Goal: Task Accomplishment & Management: Manage account settings

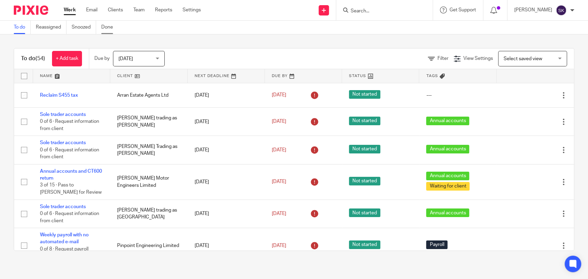
click at [106, 33] on link "Done" at bounding box center [109, 27] width 17 height 13
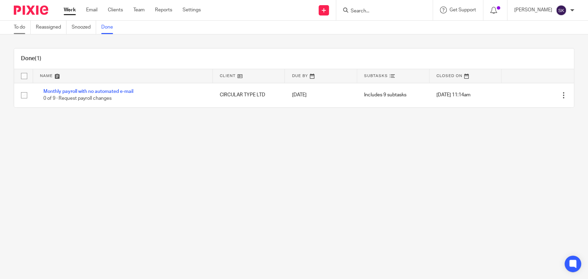
click at [28, 32] on link "To do" at bounding box center [22, 27] width 17 height 13
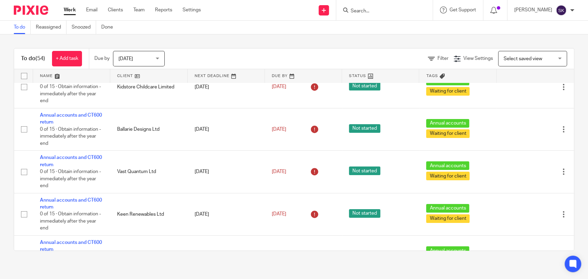
scroll to position [1838, 0]
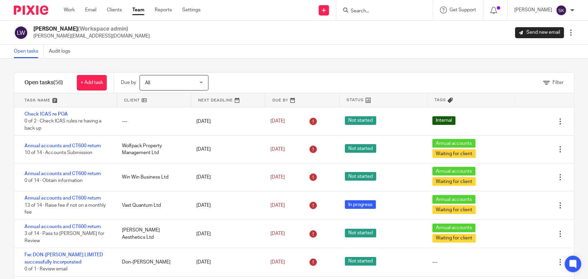
scroll to position [1084, 0]
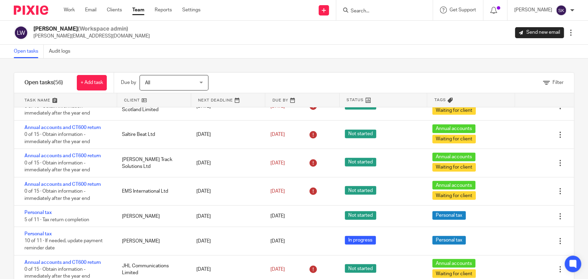
click at [133, 10] on link "Team" at bounding box center [138, 10] width 12 height 7
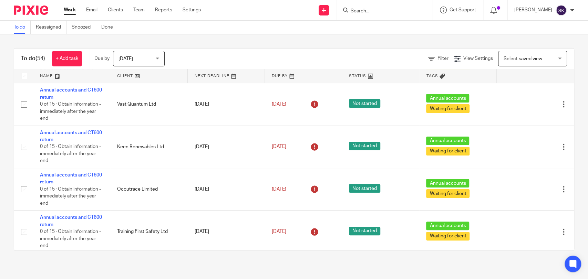
scroll to position [1838, 0]
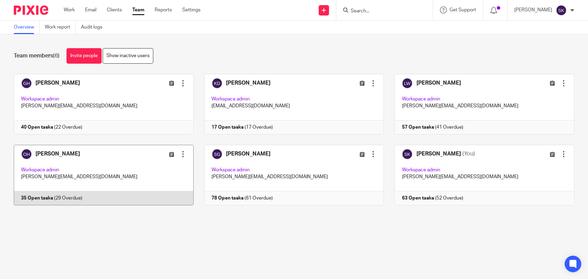
click at [118, 162] on link at bounding box center [98, 175] width 190 height 61
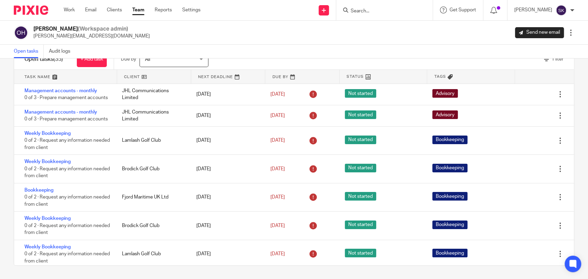
click at [126, 10] on ul "Work Email Clients Team Reports Settings" at bounding box center [137, 10] width 147 height 7
click at [74, 11] on link "Work" at bounding box center [69, 10] width 11 height 7
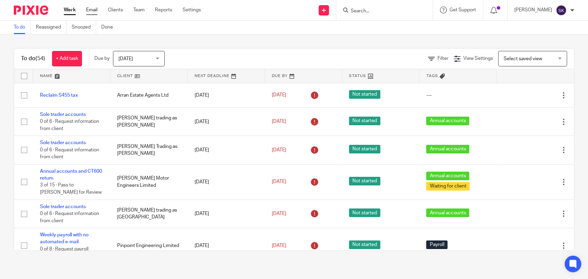
click at [93, 10] on link "Email" at bounding box center [91, 10] width 11 height 7
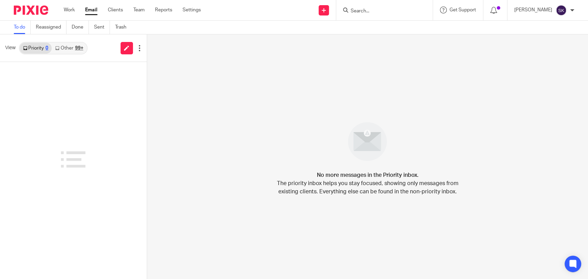
click at [135, 14] on div "Work Email Clients Team Reports Settings Work Email Clients Team Reports Settin…" at bounding box center [134, 10] width 154 height 20
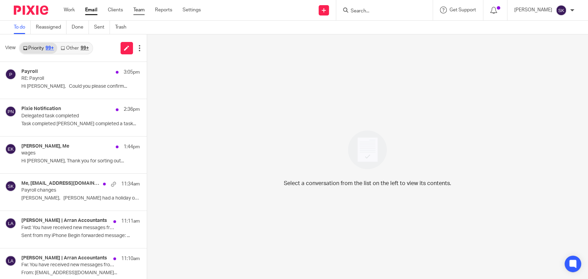
click at [138, 13] on link "Team" at bounding box center [138, 10] width 11 height 7
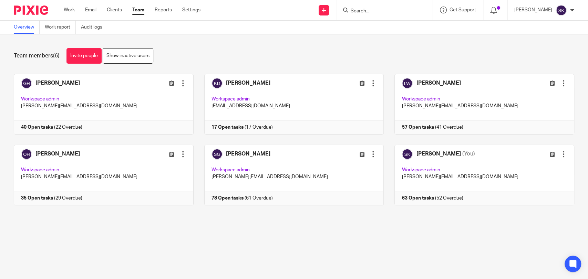
click at [327, 7] on div "Send new email Create task Add client Request signature" at bounding box center [324, 10] width 24 height 20
click at [507, 4] on div at bounding box center [495, 10] width 24 height 20
click at [497, 10] on icon at bounding box center [493, 10] width 7 height 7
click at [543, 11] on p "[PERSON_NAME]" at bounding box center [533, 10] width 38 height 7
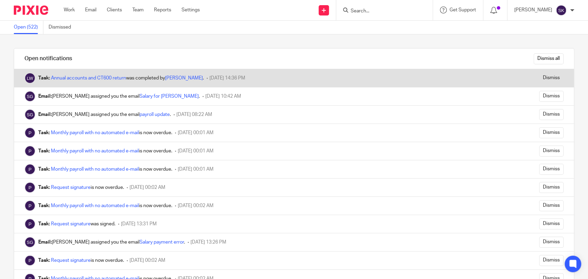
scroll to position [722, 0]
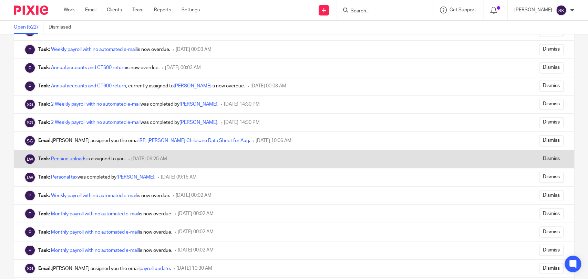
click at [83, 157] on link "Pension uploads" at bounding box center [68, 159] width 35 height 5
click at [51, 157] on link "Pension uploads" at bounding box center [68, 159] width 35 height 5
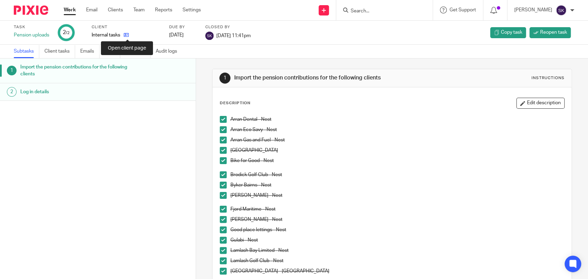
click at [126, 34] on icon at bounding box center [126, 34] width 5 height 5
click at [532, 10] on p "[PERSON_NAME]" at bounding box center [533, 10] width 38 height 7
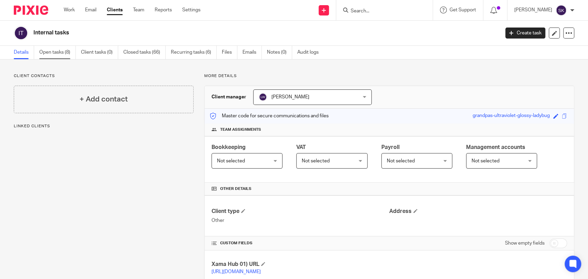
click at [58, 56] on link "Open tasks (8)" at bounding box center [57, 52] width 36 height 13
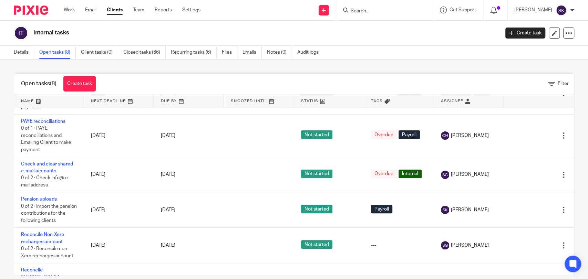
scroll to position [131, 0]
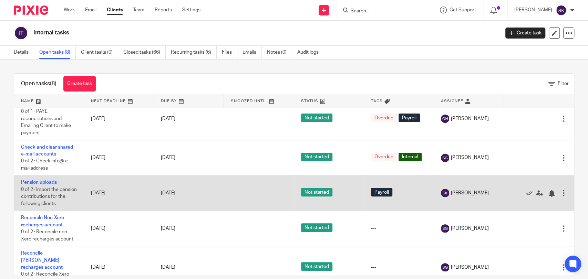
click at [31, 180] on td "Pension uploads 0 of 2 · Import the pension contributions for the following cli…" at bounding box center [49, 193] width 70 height 35
click at [33, 180] on link "Pension uploads" at bounding box center [39, 182] width 36 height 5
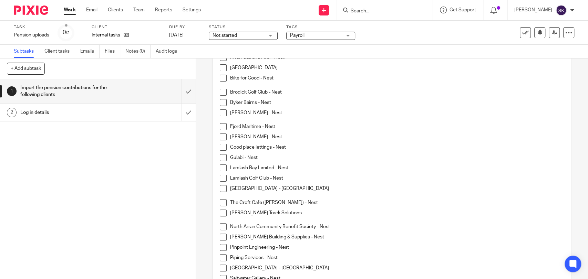
scroll to position [85, 0]
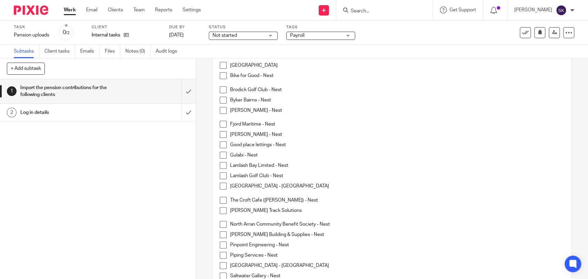
click at [221, 176] on span at bounding box center [223, 175] width 7 height 7
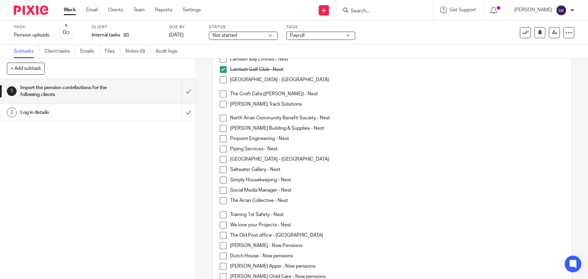
scroll to position [192, 0]
